Goal: Information Seeking & Learning: Learn about a topic

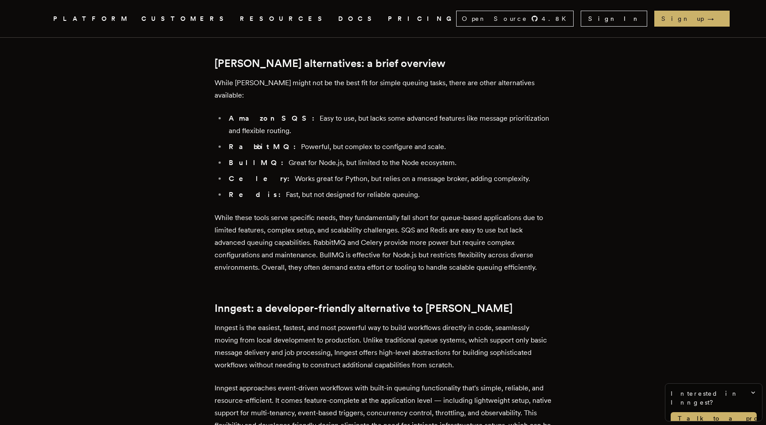
scroll to position [971, 0]
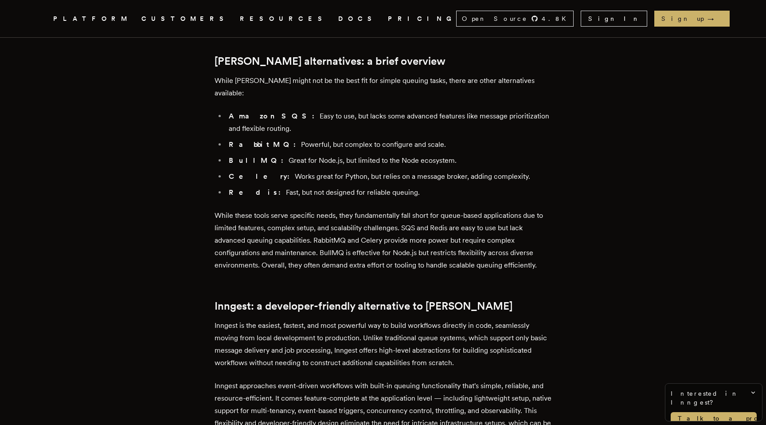
click at [385, 138] on li "RabbitMQ: Powerful, but complex to configure and scale." at bounding box center [388, 144] width 325 height 12
click at [302, 154] on li "BullMQ: Great for Node.js, but limited to the Node ecosystem." at bounding box center [388, 160] width 325 height 12
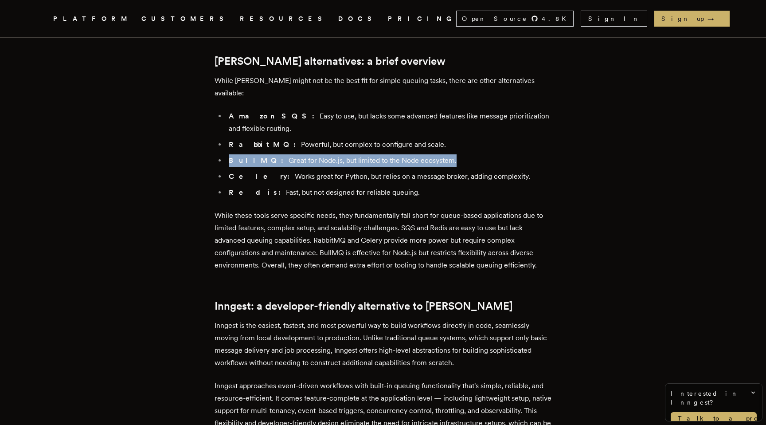
click at [302, 154] on li "BullMQ: Great for Node.js, but limited to the Node ecosystem." at bounding box center [388, 160] width 325 height 12
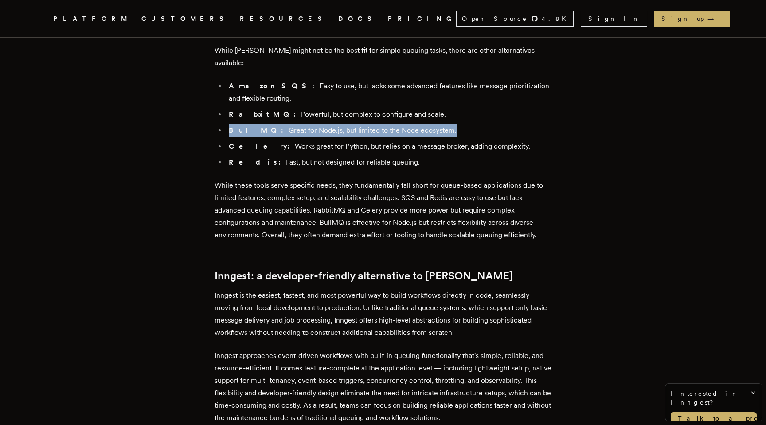
scroll to position [1002, 0]
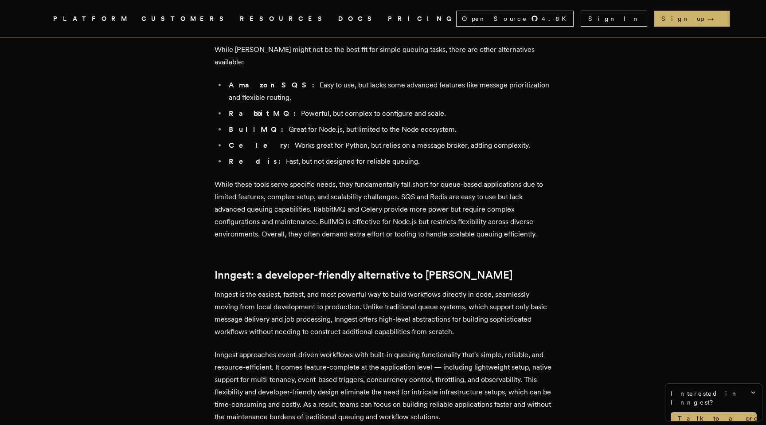
click at [302, 155] on li "Redis: Fast, but not designed for reliable queuing." at bounding box center [388, 161] width 325 height 12
click at [303, 155] on li "Redis: Fast, but not designed for reliable queuing." at bounding box center [388, 161] width 325 height 12
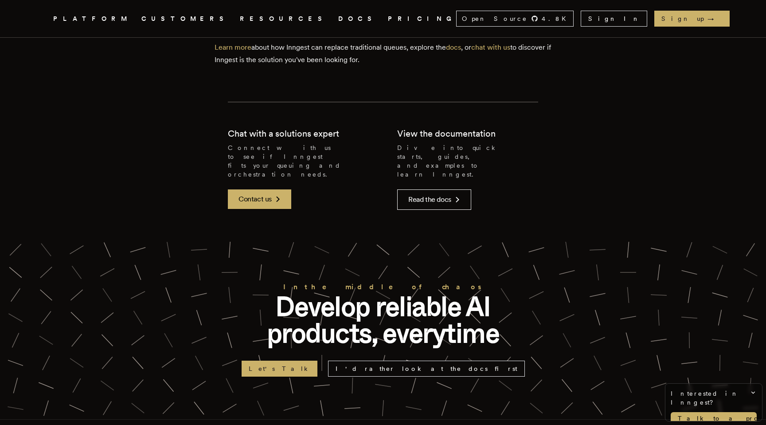
scroll to position [2256, 0]
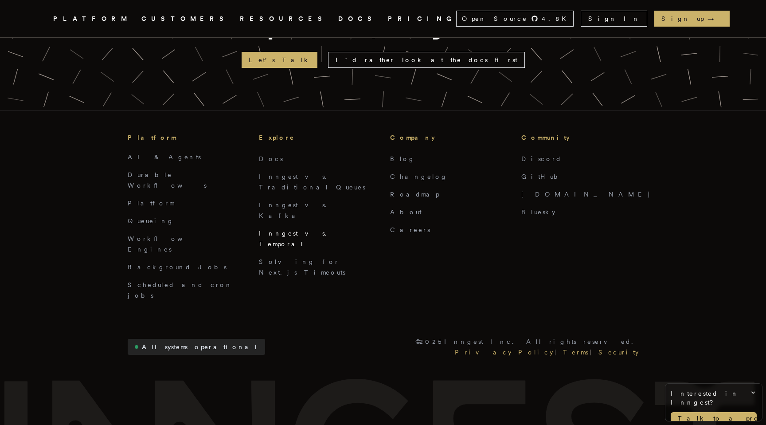
click at [307, 230] on link "Inngest vs. Temporal" at bounding box center [295, 239] width 73 height 18
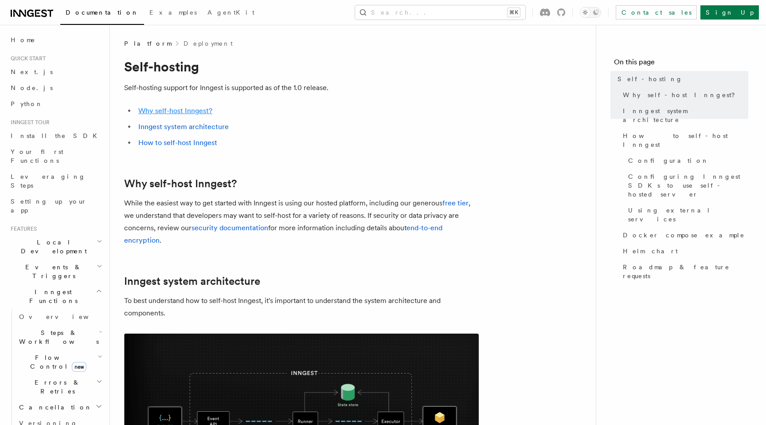
click at [185, 112] on link "Why self-host Inngest?" at bounding box center [175, 110] width 74 height 8
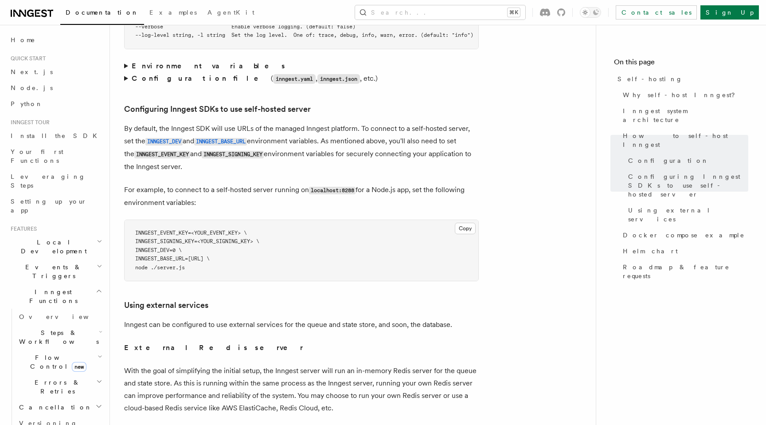
scroll to position [1879, 0]
